Goal: Communication & Community: Answer question/provide support

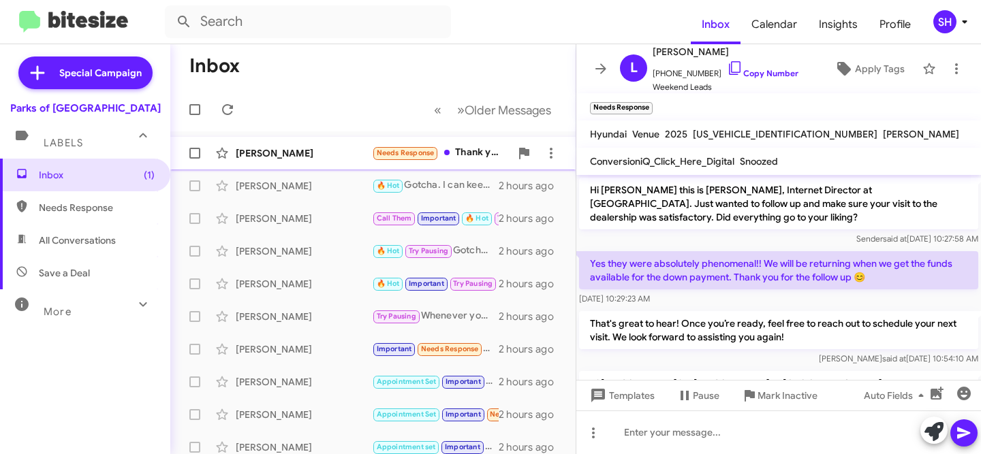
scroll to position [560, 0]
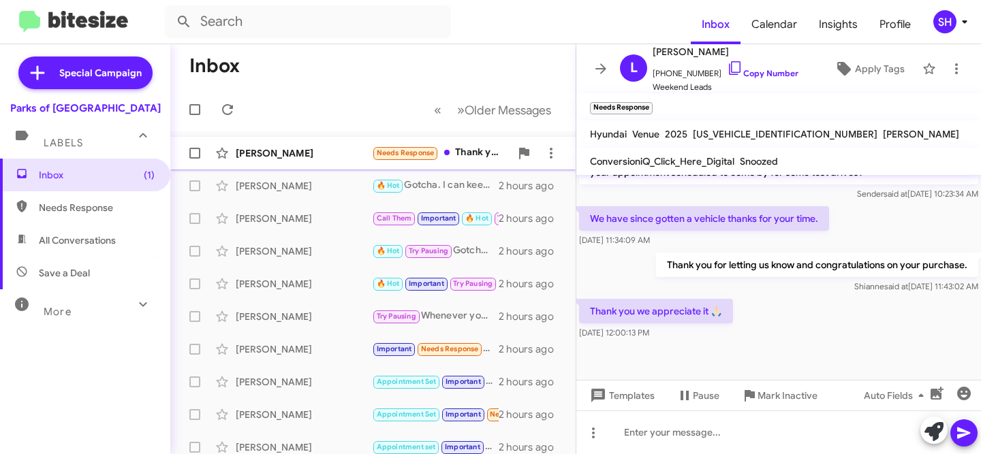
click at [327, 153] on div "[PERSON_NAME]" at bounding box center [304, 153] width 136 height 14
click at [603, 65] on icon at bounding box center [600, 68] width 11 height 10
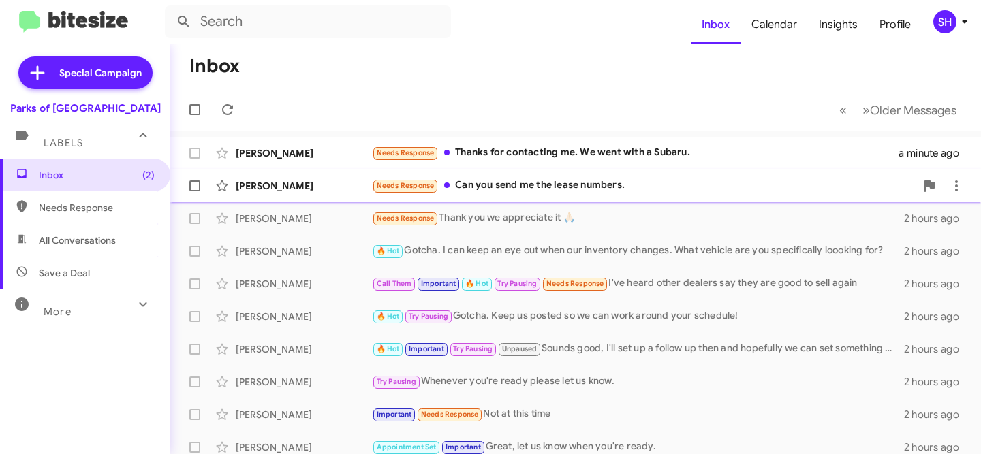
click at [346, 179] on div "Arma Lutz" at bounding box center [304, 186] width 136 height 14
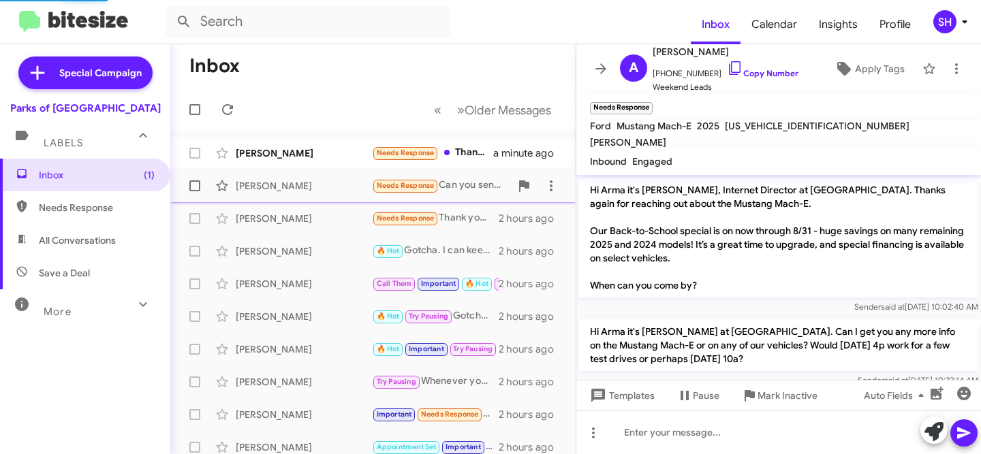
scroll to position [873, 0]
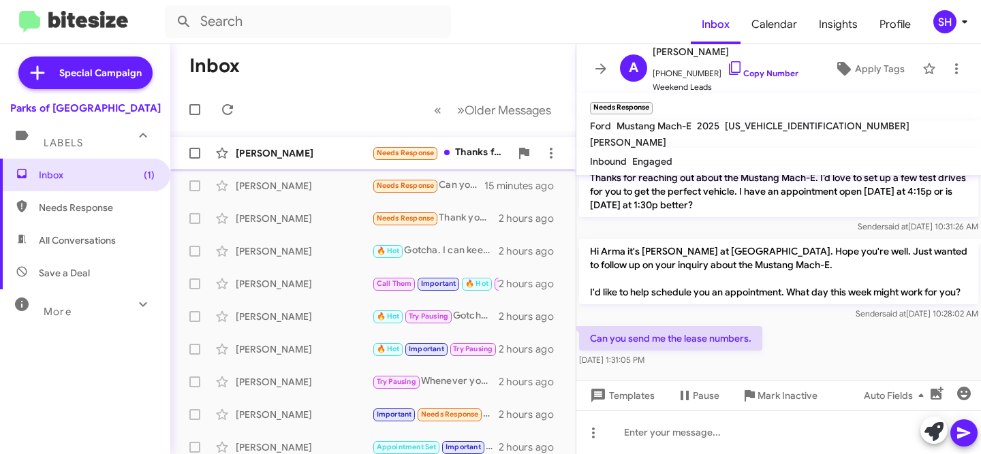
click at [307, 157] on div "Sherrie M" at bounding box center [304, 153] width 136 height 14
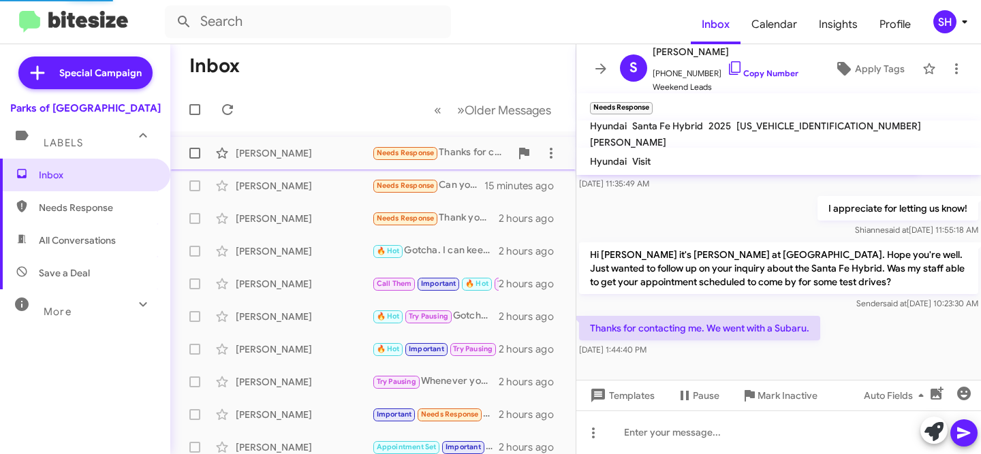
scroll to position [230, 0]
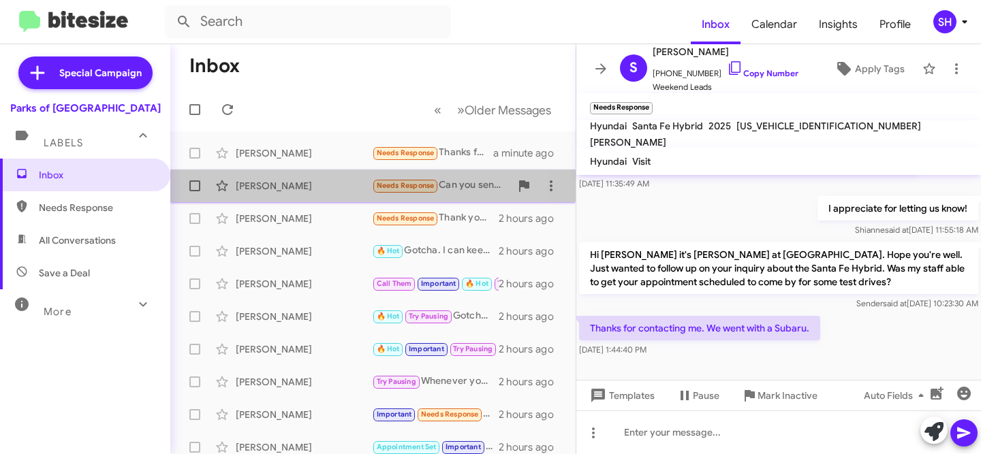
click at [302, 191] on div "[PERSON_NAME]" at bounding box center [304, 186] width 136 height 14
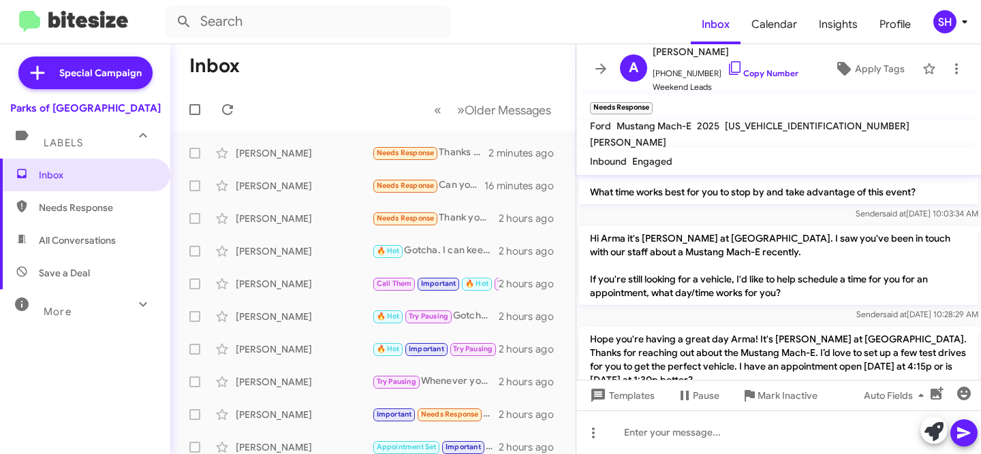
scroll to position [900, 0]
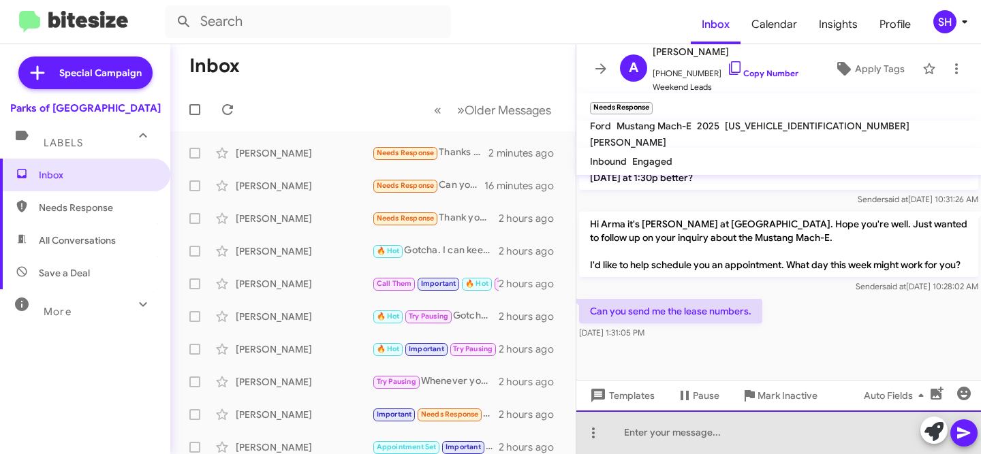
drag, startPoint x: 680, startPoint y: 443, endPoint x: 850, endPoint y: 191, distance: 303.8
click at [680, 443] on div at bounding box center [778, 433] width 405 height 44
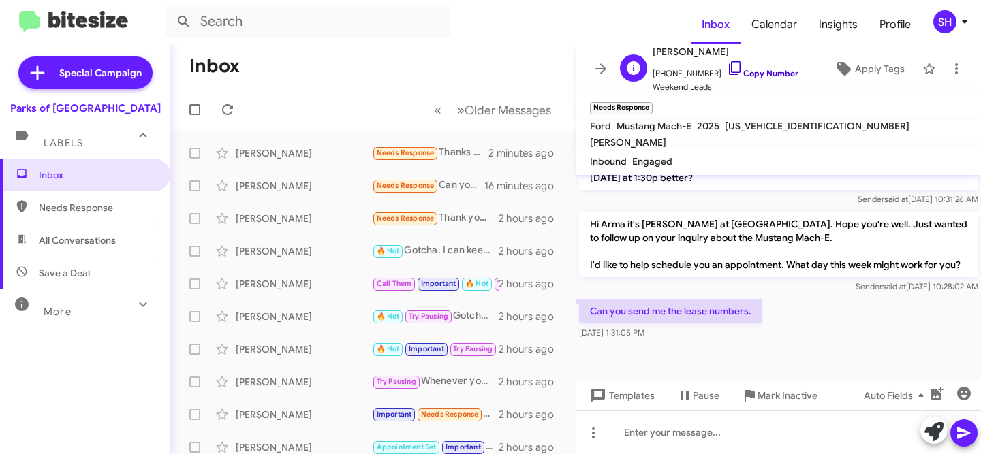
click at [746, 69] on link "Copy Number" at bounding box center [763, 73] width 72 height 10
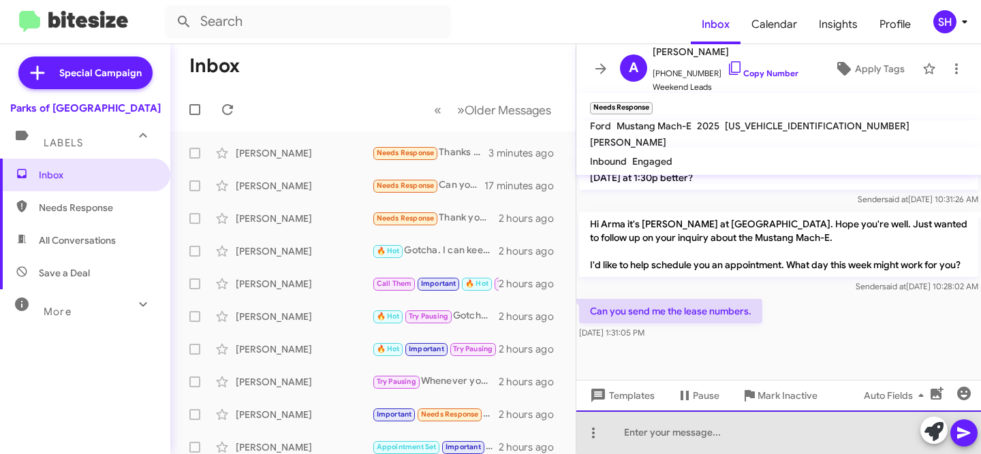
click at [811, 427] on div at bounding box center [778, 433] width 405 height 44
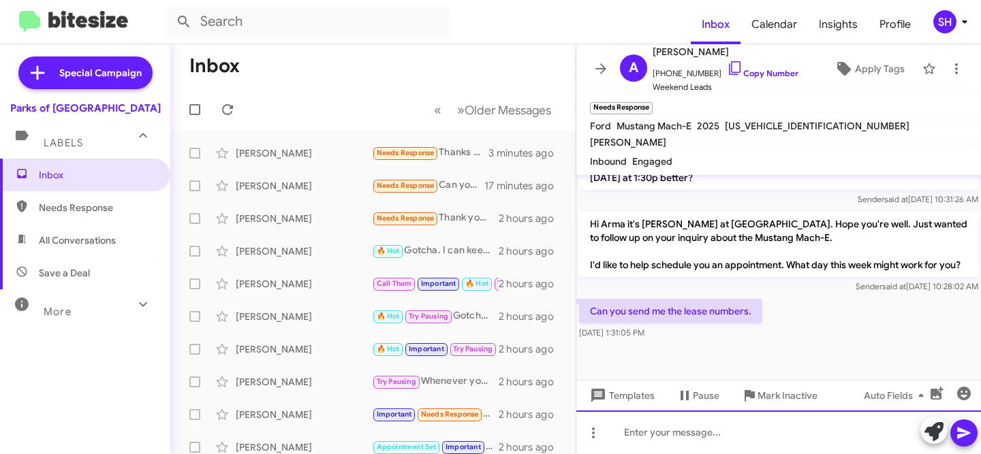
click at [742, 431] on div at bounding box center [778, 433] width 405 height 44
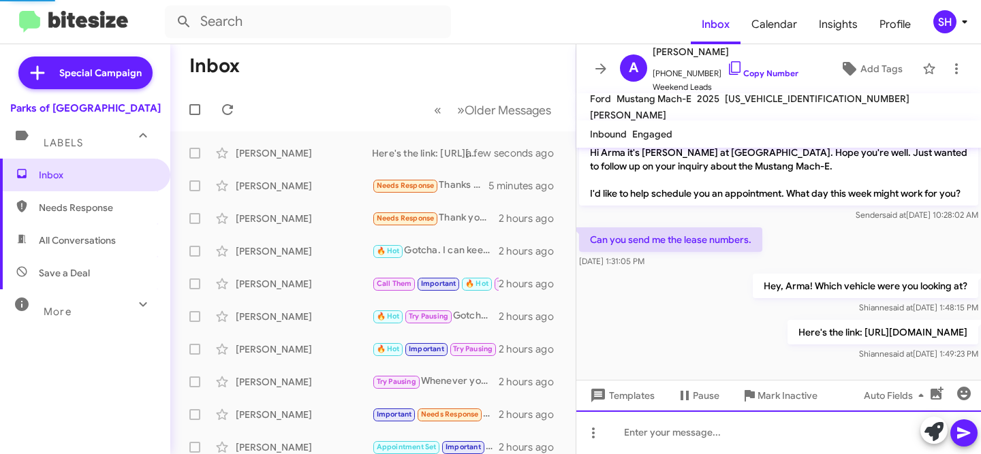
scroll to position [973, 0]
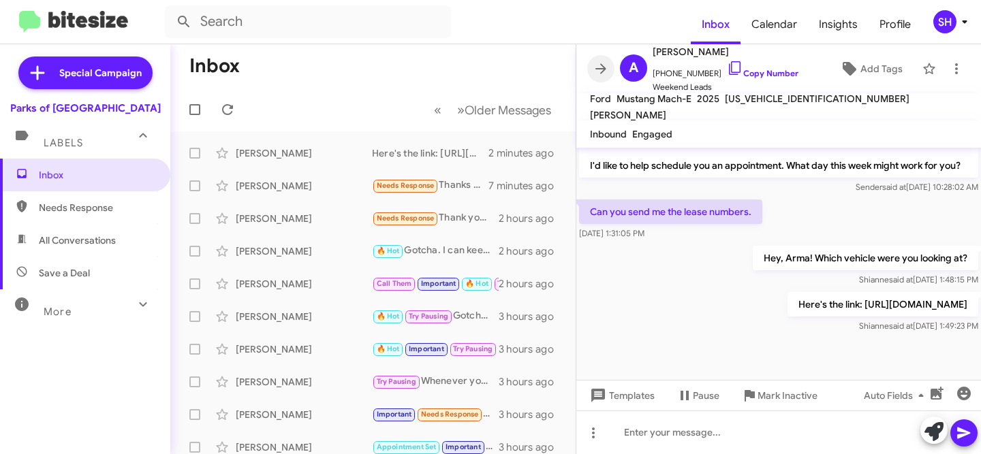
click at [602, 74] on icon at bounding box center [601, 69] width 16 height 16
